Goal: Transaction & Acquisition: Purchase product/service

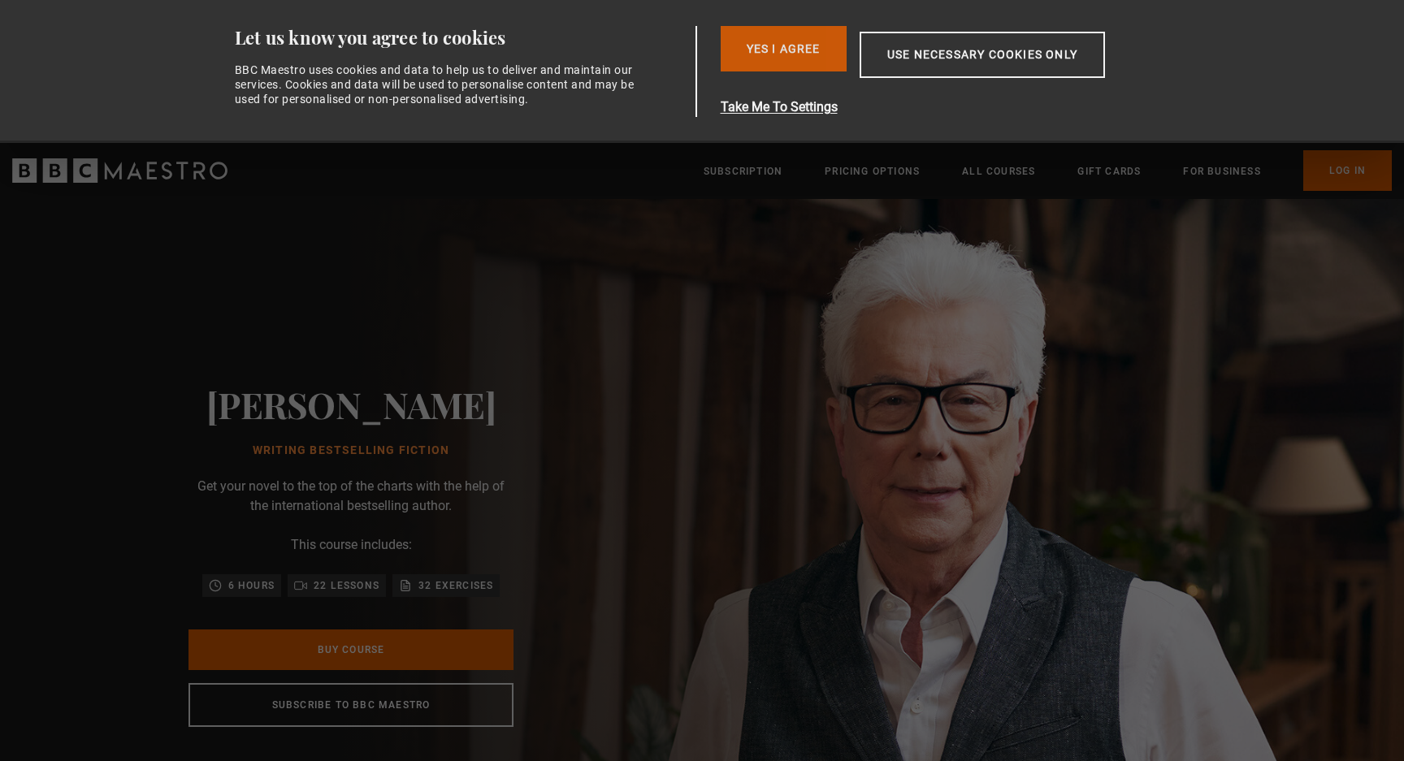
click at [821, 65] on button "Yes I Agree" at bounding box center [784, 49] width 126 height 46
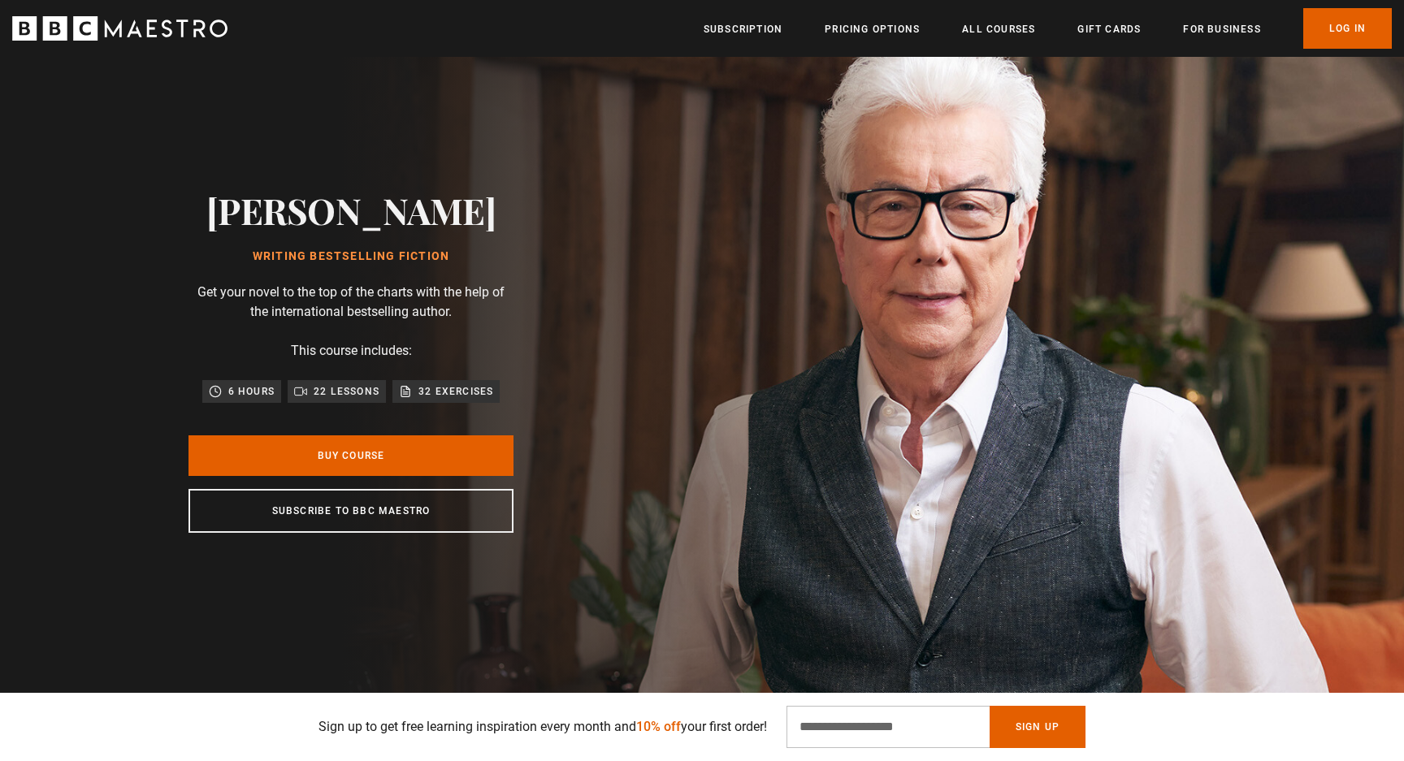
scroll to position [54, 0]
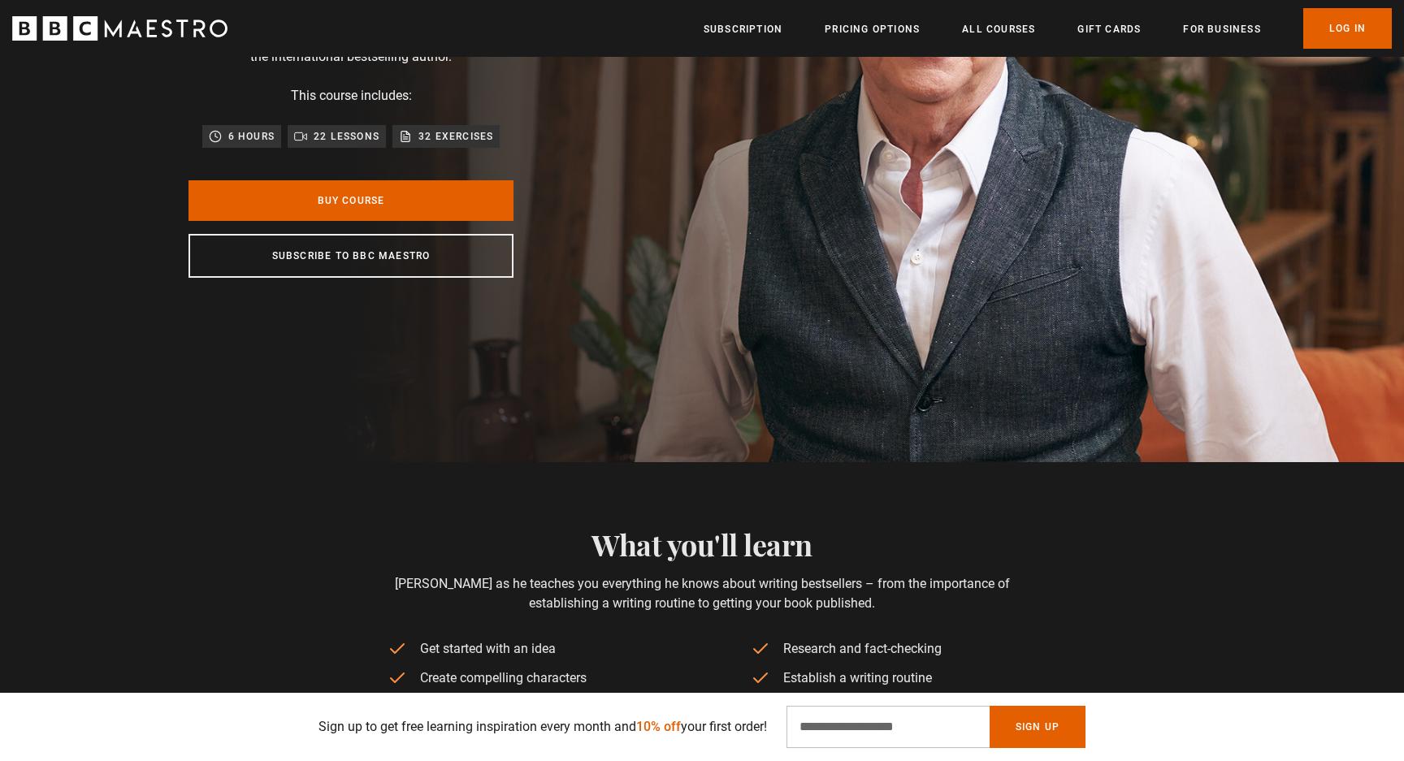
click at [702, 218] on div "[PERSON_NAME] Writing Bestselling Fiction Get your novel to the top of the char…" at bounding box center [351, 106] width 702 height 713
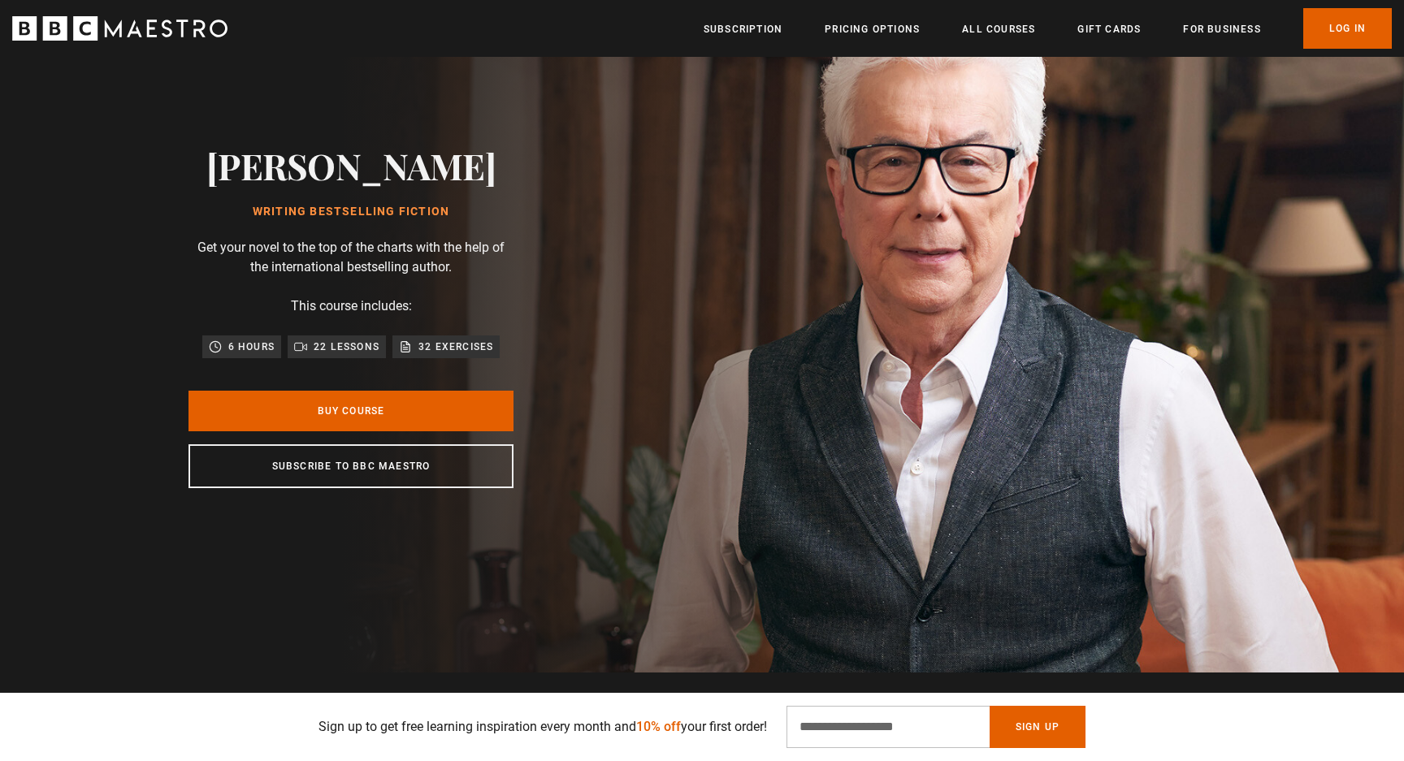
scroll to position [5, 0]
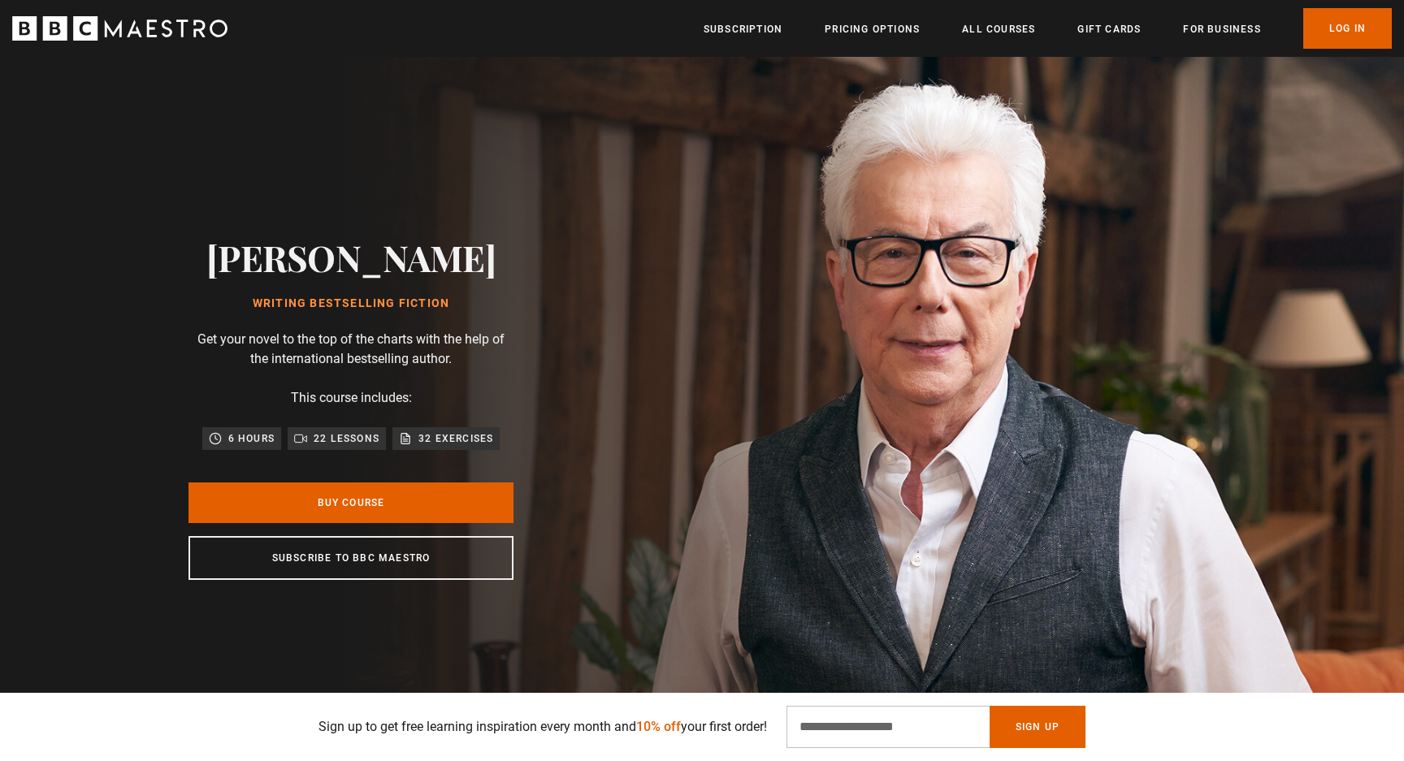
click at [702, 313] on div "[PERSON_NAME] Writing Bestselling Fiction Get your novel to the top of the char…" at bounding box center [351, 408] width 702 height 713
click at [419, 492] on link "Buy Course" at bounding box center [351, 503] width 325 height 41
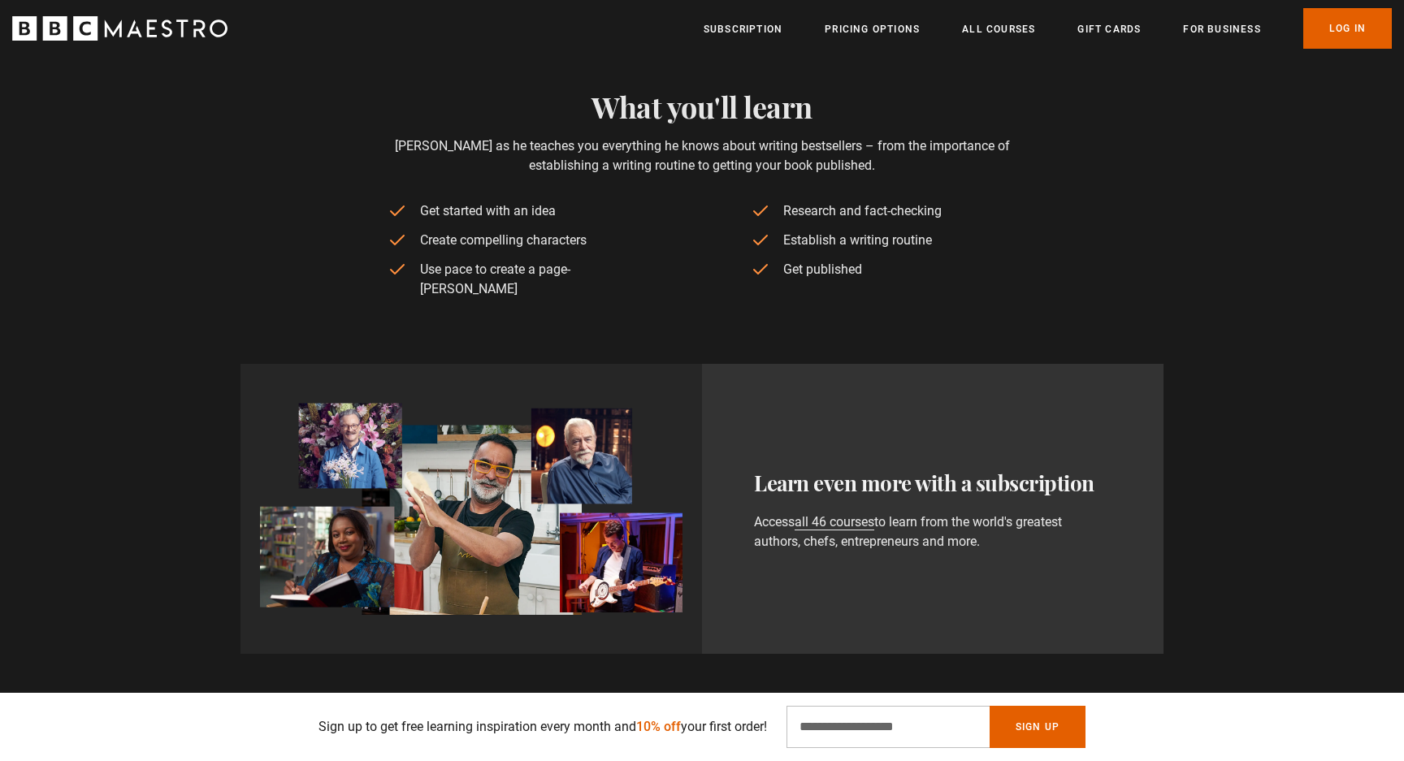
scroll to position [0, 426]
